Goal: Information Seeking & Learning: Learn about a topic

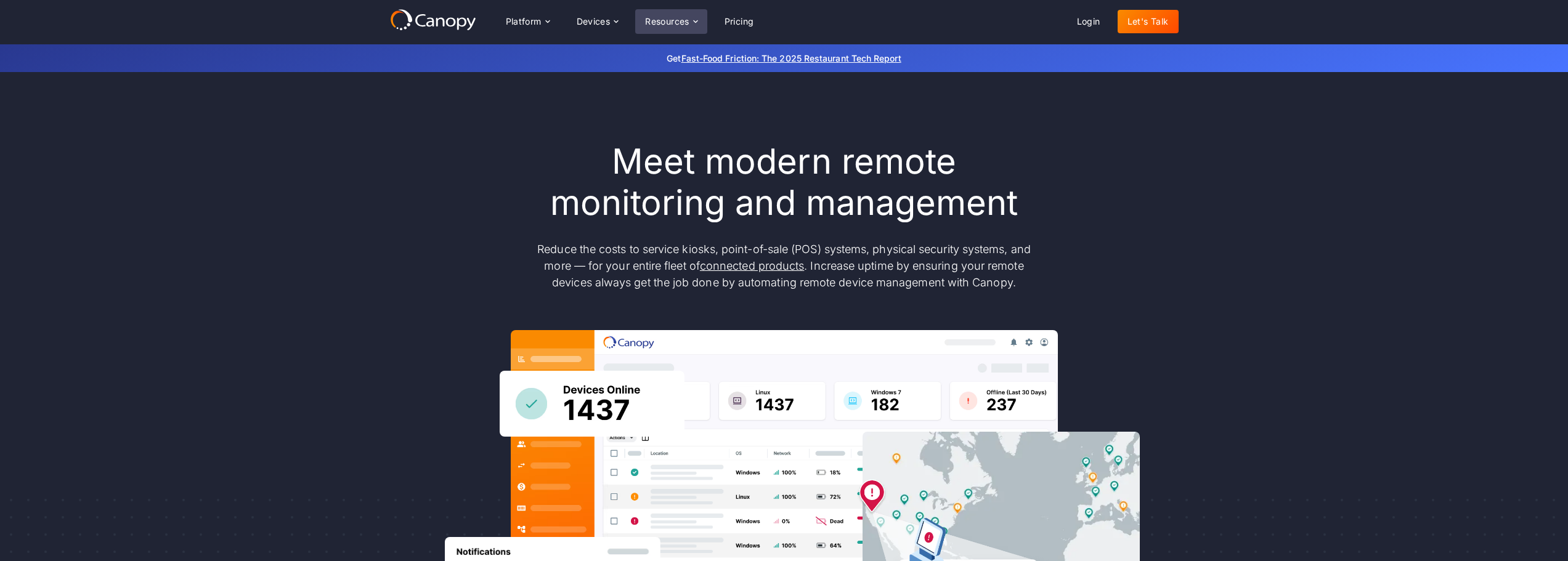
click at [664, 20] on div "Resources" at bounding box center [667, 22] width 44 height 9
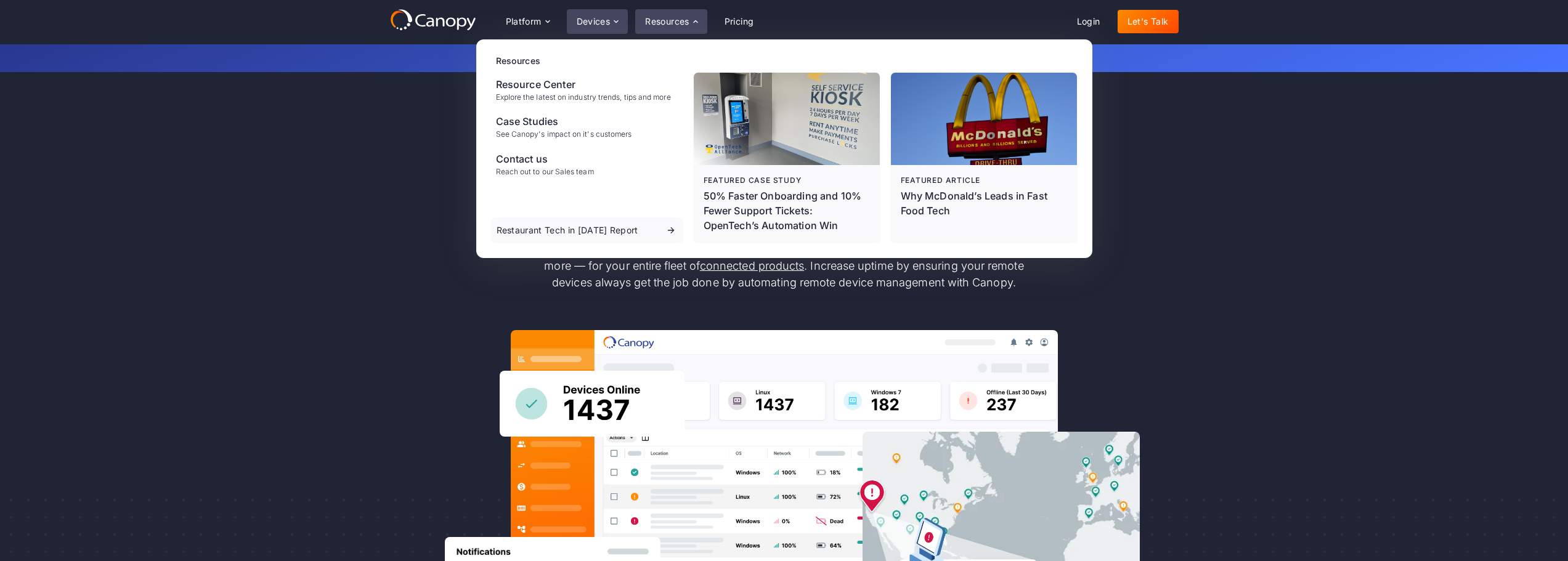
click at [613, 16] on div "Devices" at bounding box center [597, 21] width 61 height 25
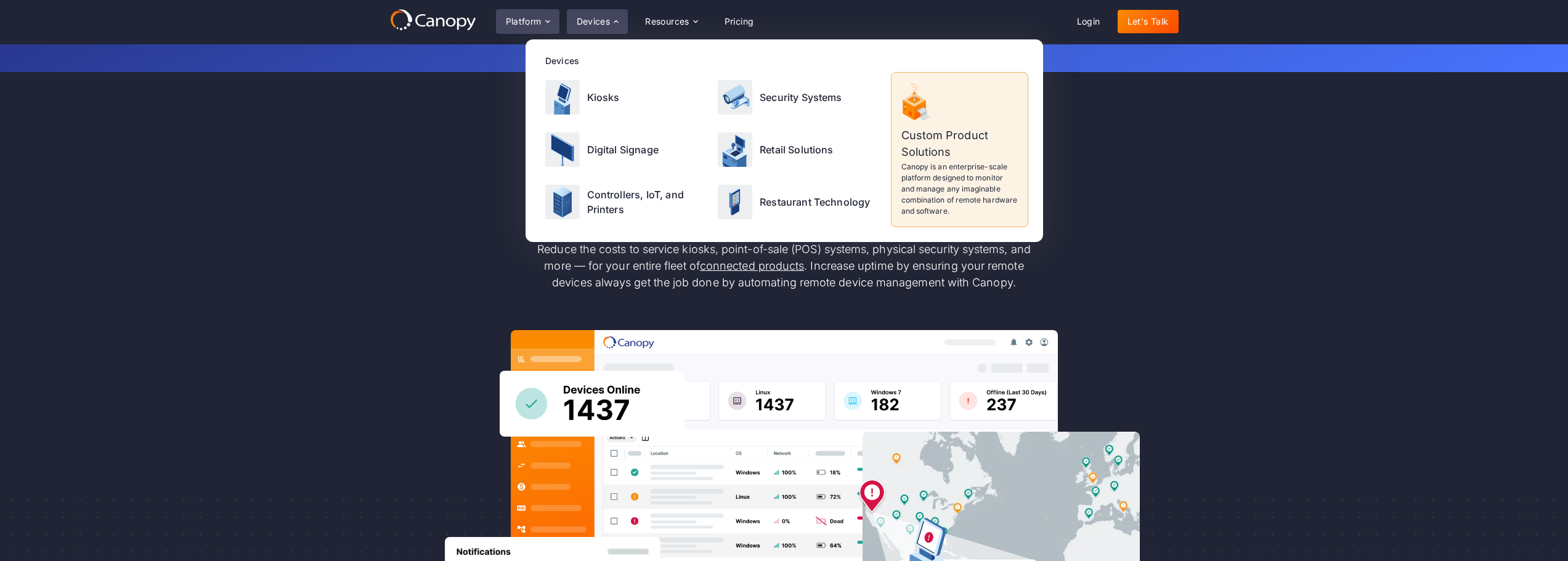
click at [529, 22] on div "Platform" at bounding box center [524, 22] width 36 height 9
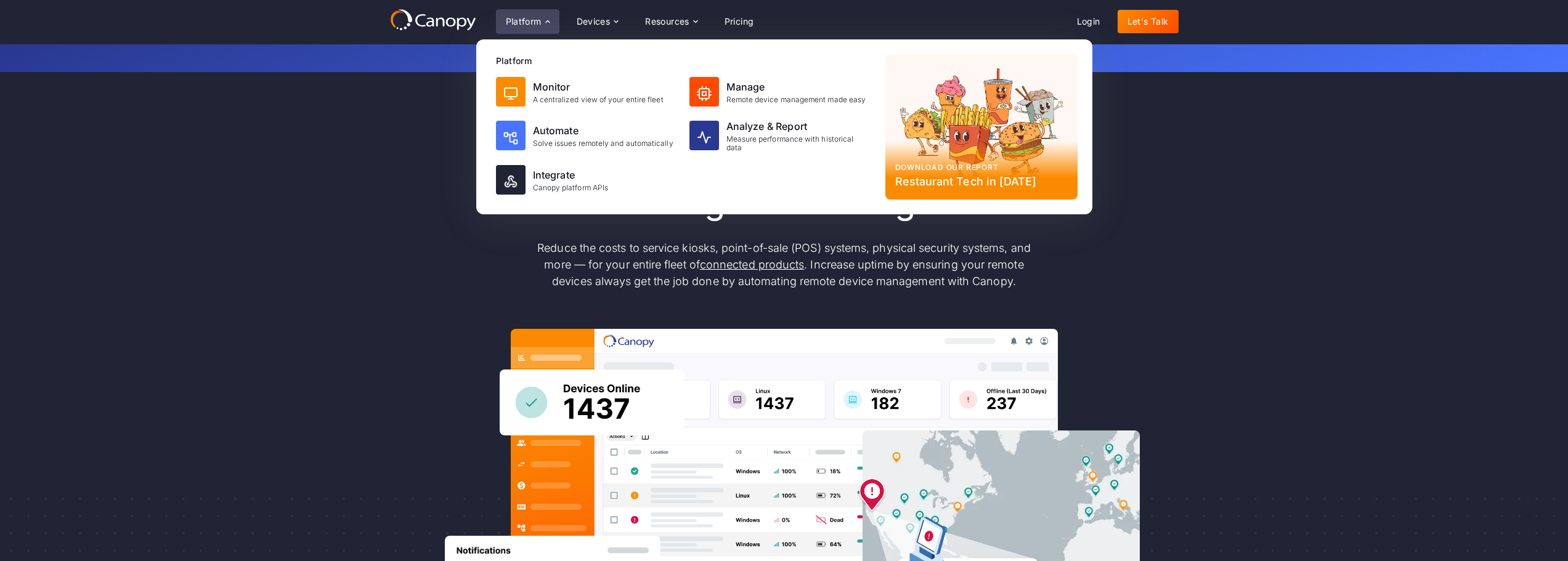
scroll to position [2, 0]
click at [347, 311] on div "Meet modern remote monitoring and management Reduce the costs to service kiosks…" at bounding box center [784, 401] width 1568 height 663
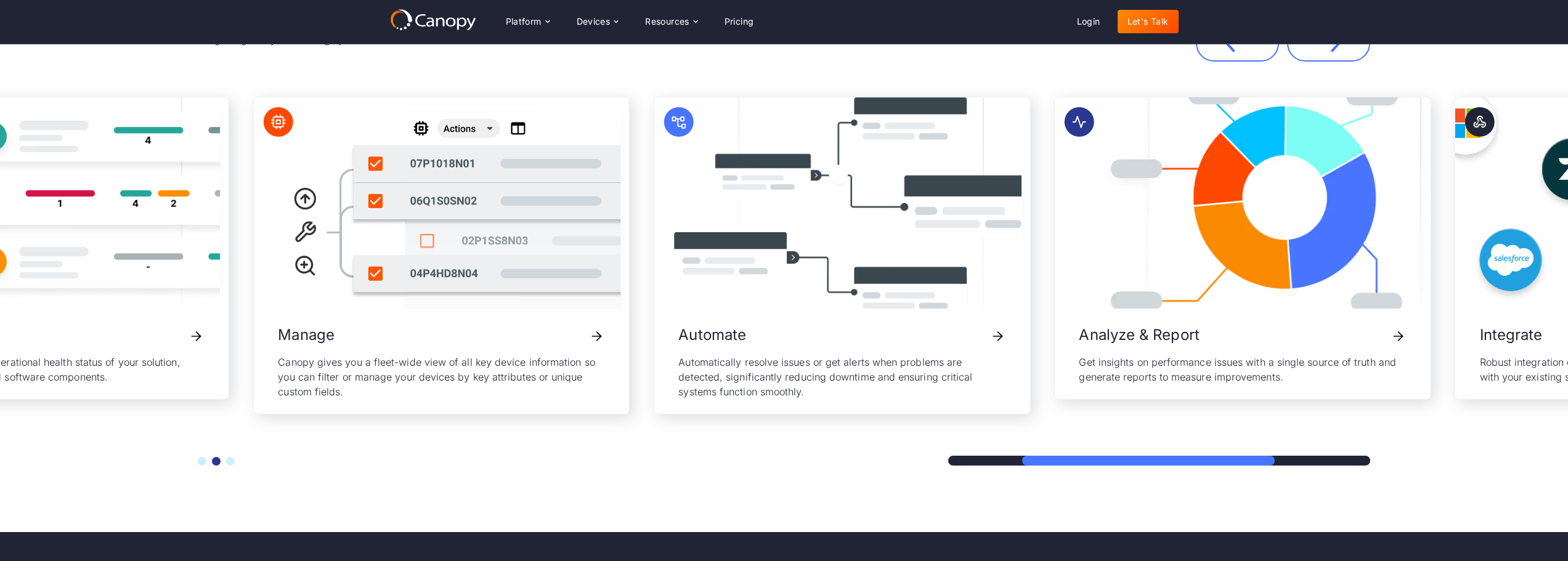
scroll to position [2734, 0]
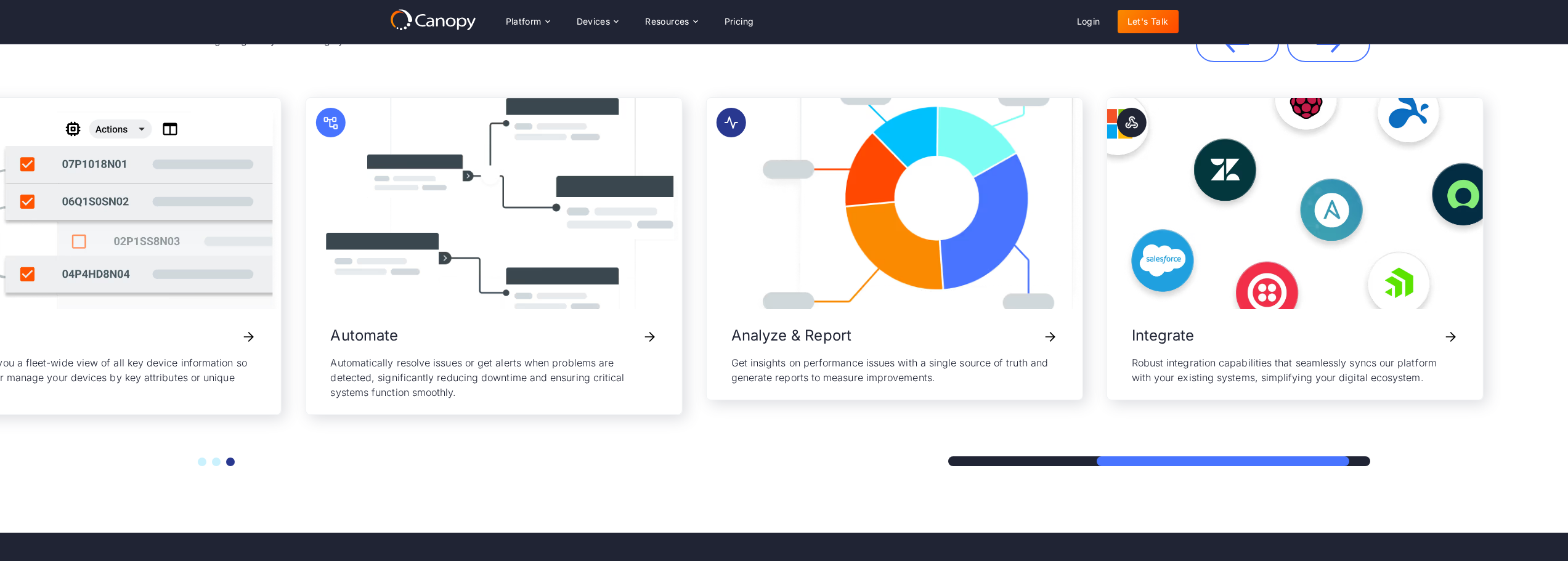
click at [1303, 460] on div at bounding box center [1222, 461] width 252 height 10
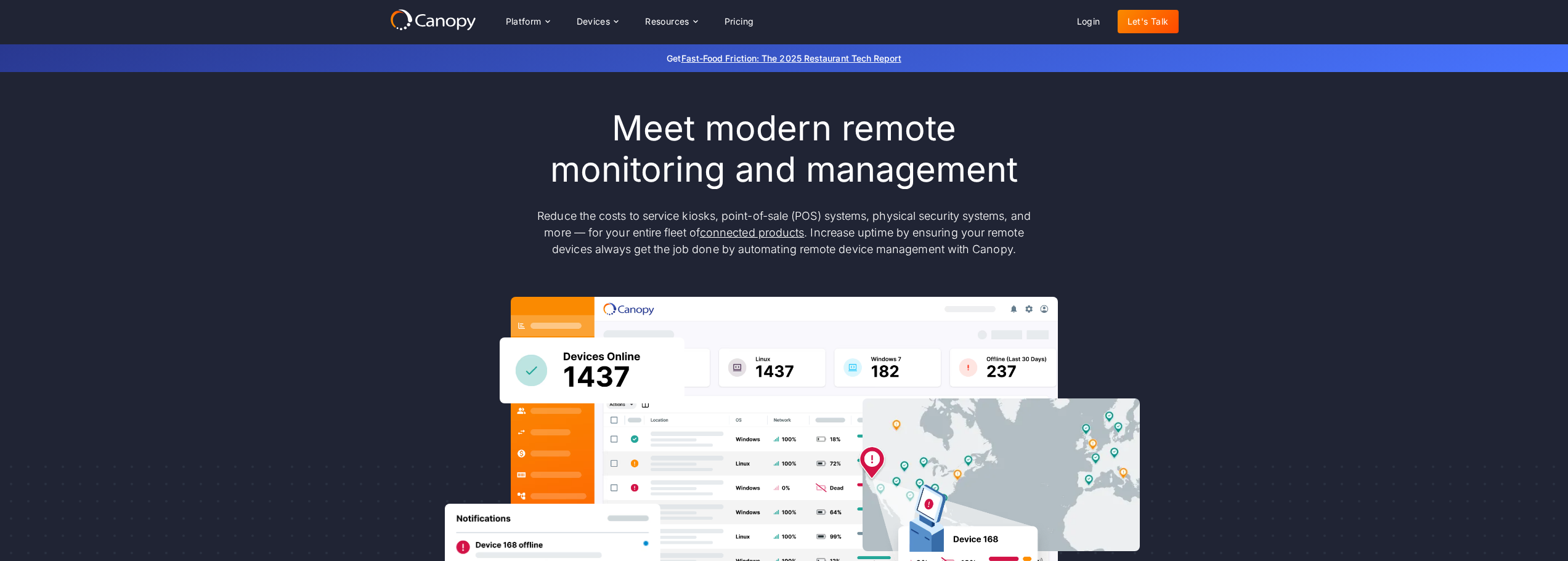
scroll to position [0, 0]
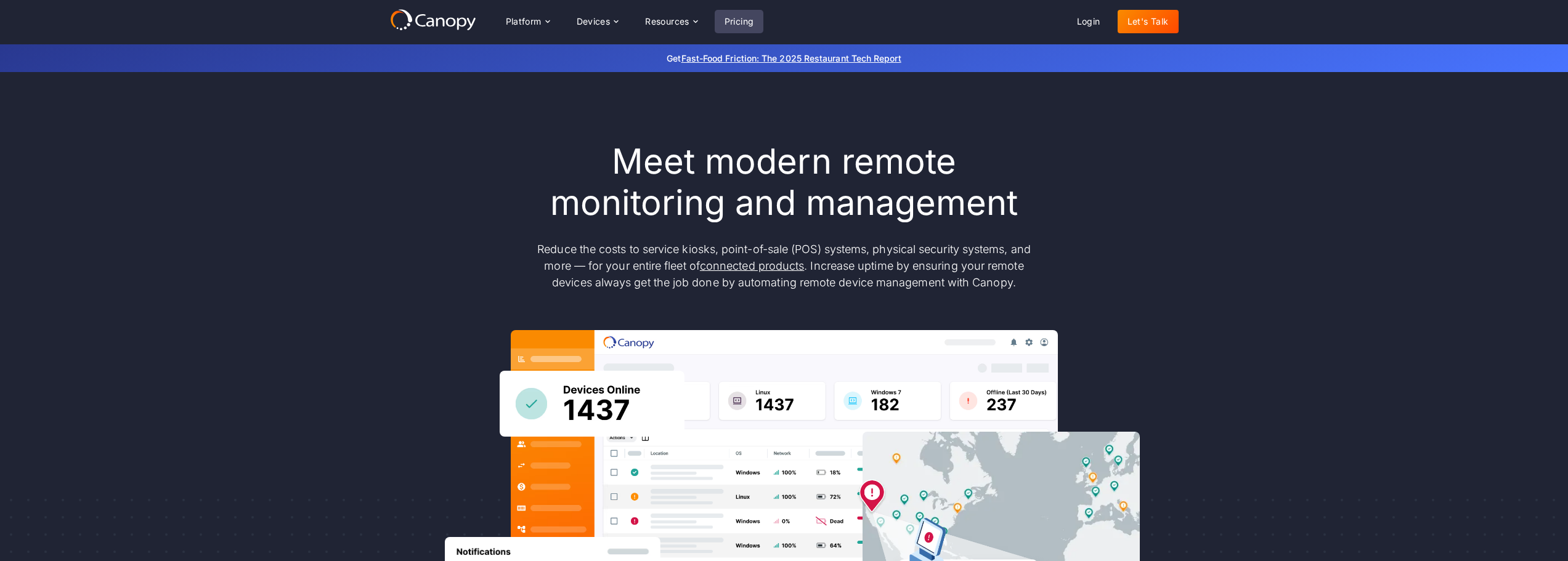
click at [742, 19] on link "Pricing" at bounding box center [739, 21] width 49 height 24
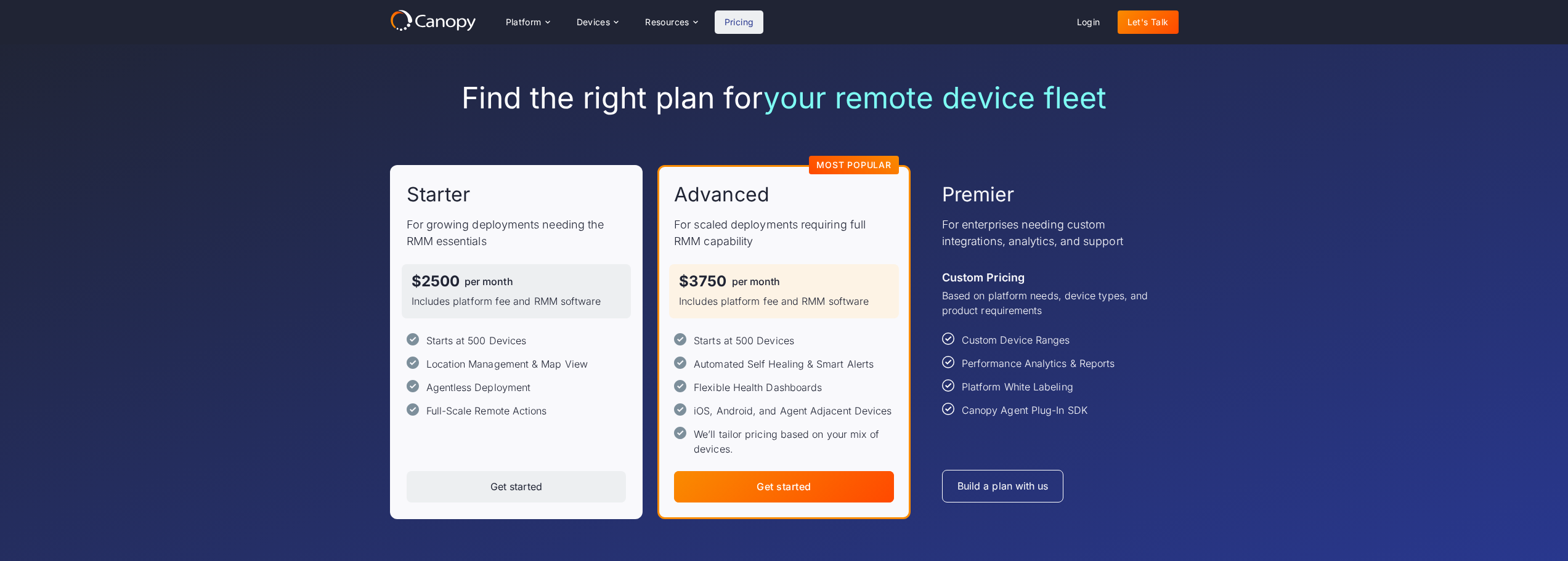
scroll to position [34, 0]
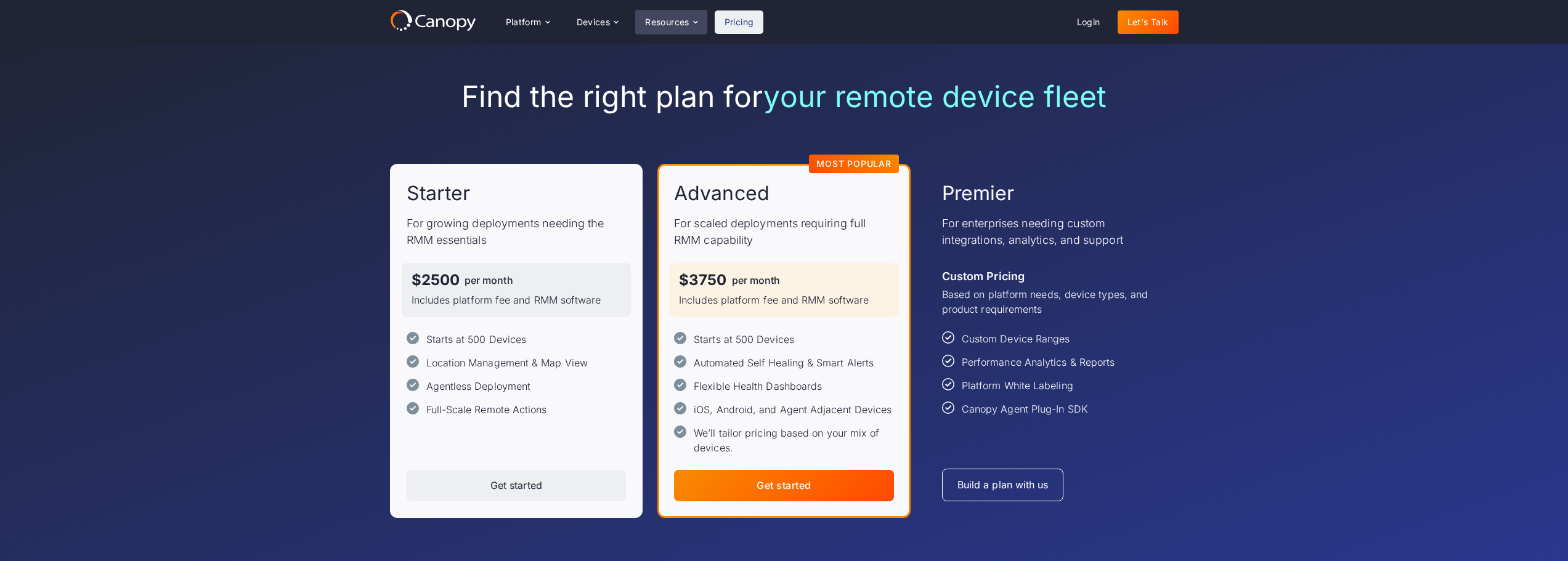
click at [658, 18] on div "Resources" at bounding box center [667, 22] width 44 height 9
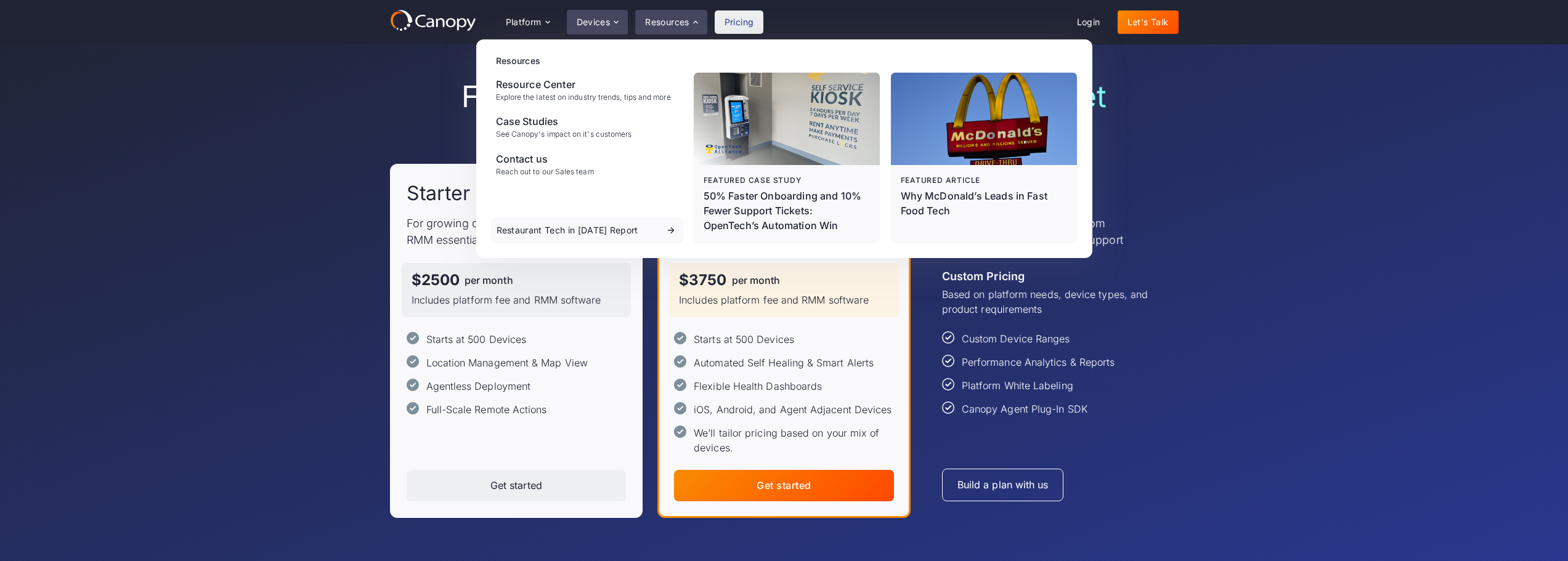
click at [604, 18] on div "Devices" at bounding box center [593, 22] width 34 height 9
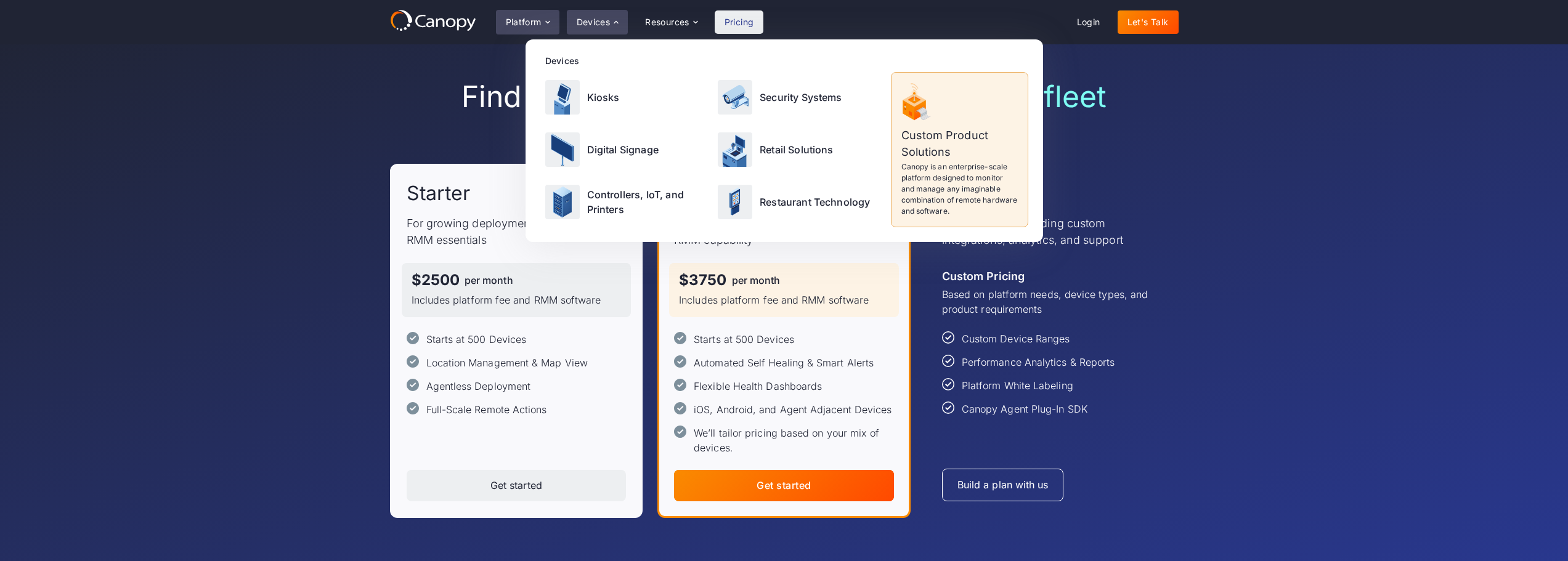
click at [538, 22] on div "Platform" at bounding box center [524, 22] width 36 height 9
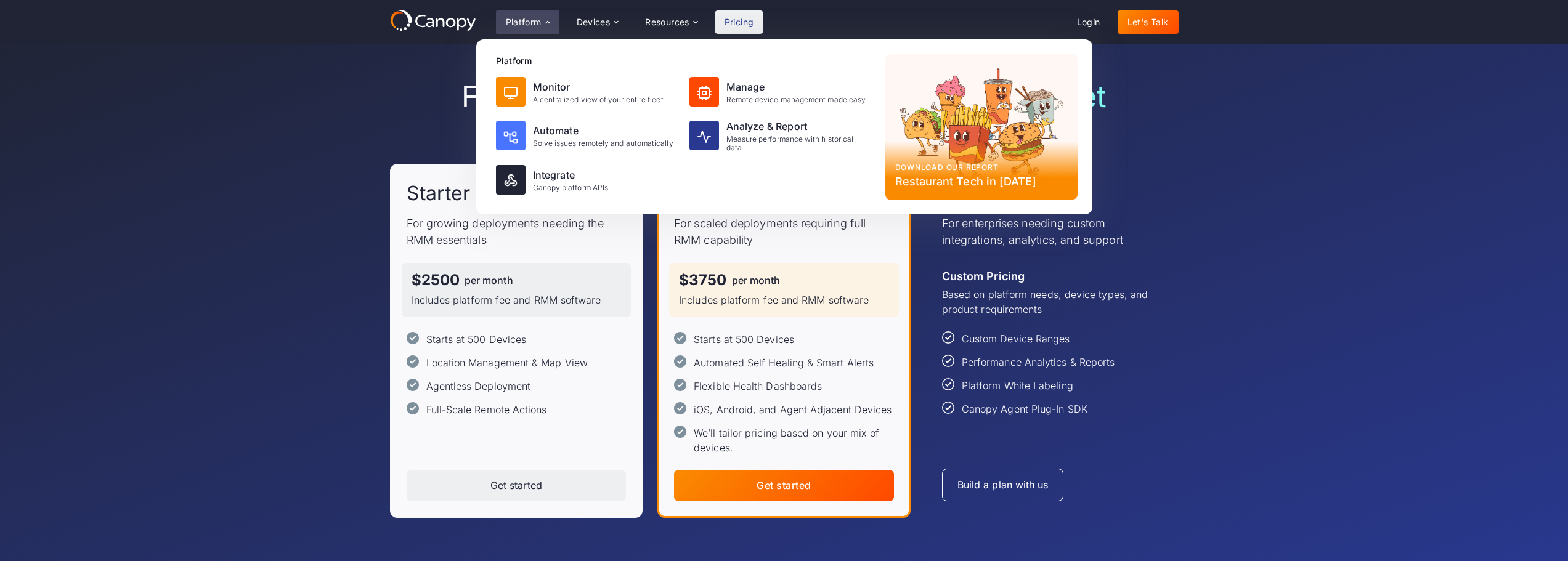
click at [278, 93] on div "Find the right plan for your remote device fleet Starter For growing deployment…" at bounding box center [784, 298] width 1568 height 577
